Goal: Find specific page/section: Find specific page/section

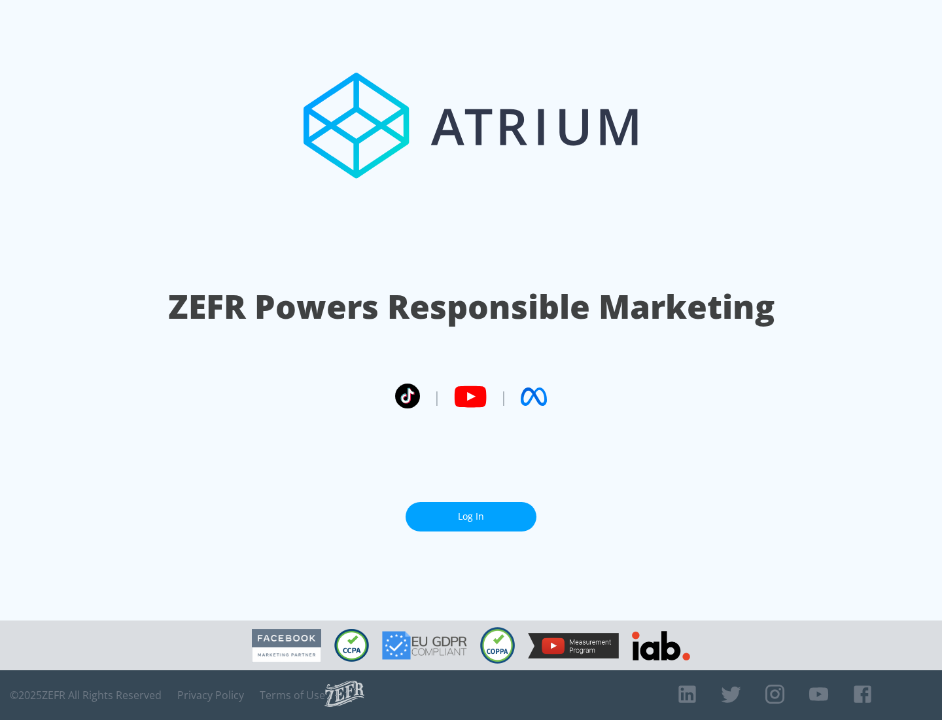
click at [471, 516] on link "Log In" at bounding box center [471, 516] width 131 height 29
